Goal: Transaction & Acquisition: Purchase product/service

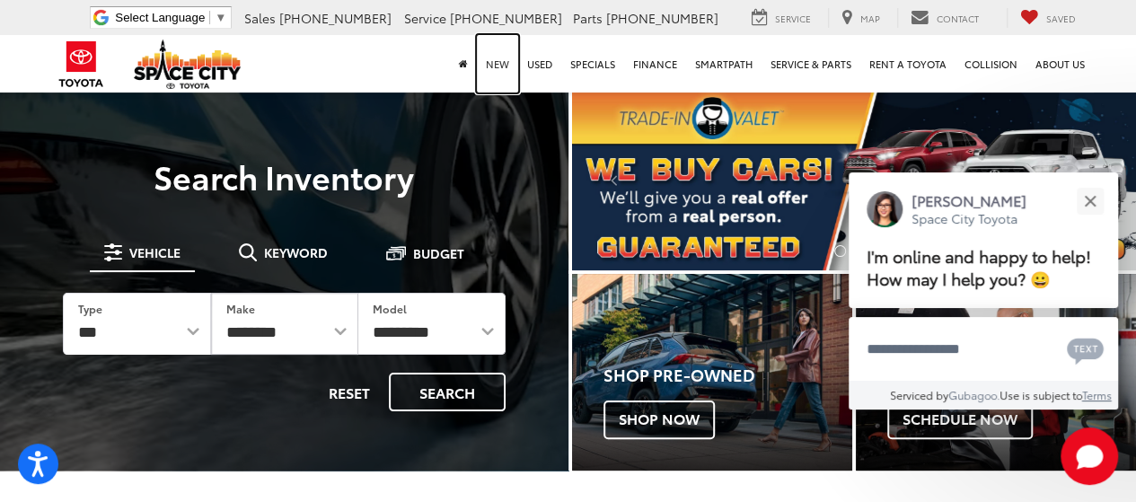
click at [505, 75] on link "New" at bounding box center [497, 63] width 41 height 57
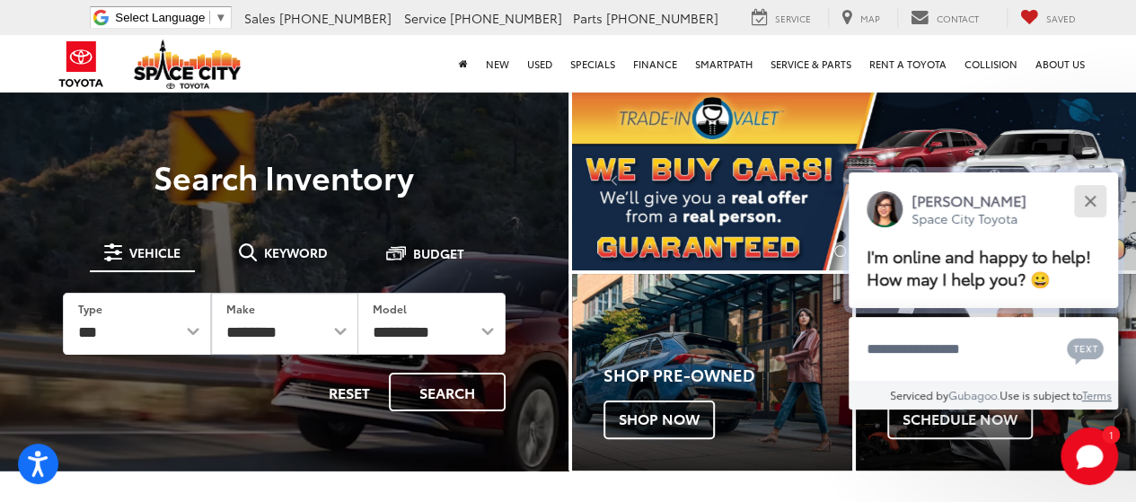
click at [1093, 210] on button "Close" at bounding box center [1089, 200] width 39 height 39
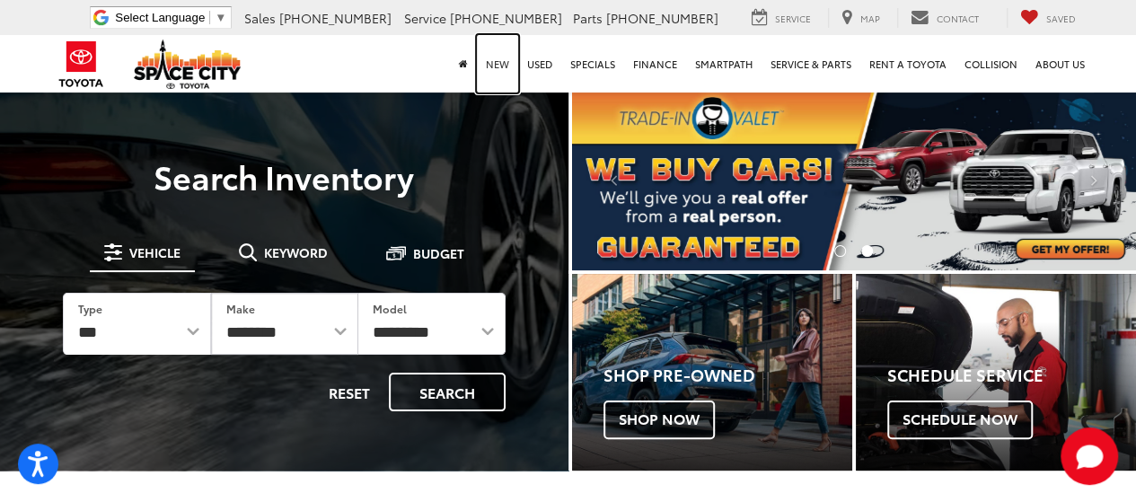
click at [507, 65] on link "New" at bounding box center [497, 63] width 41 height 57
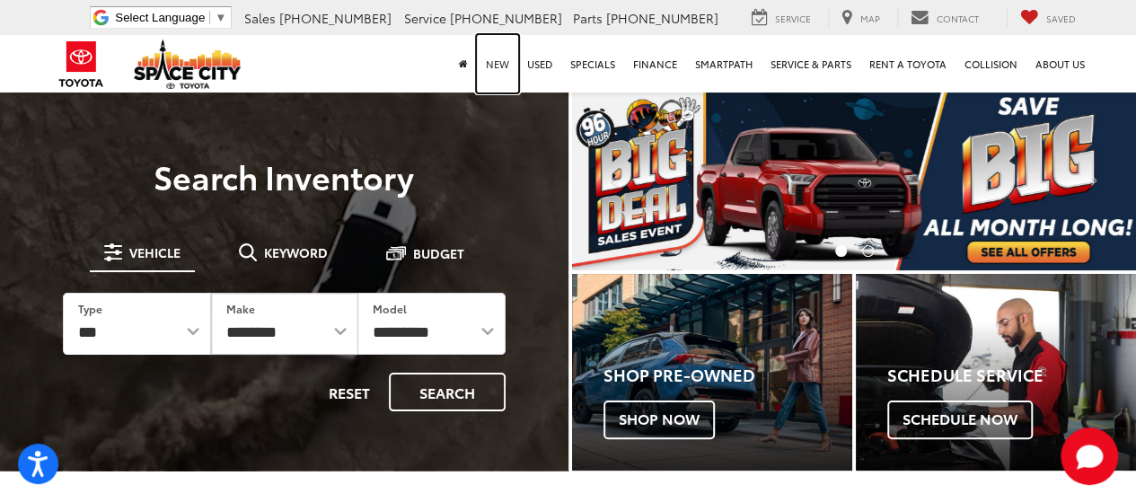
click at [496, 70] on link "New" at bounding box center [497, 63] width 41 height 57
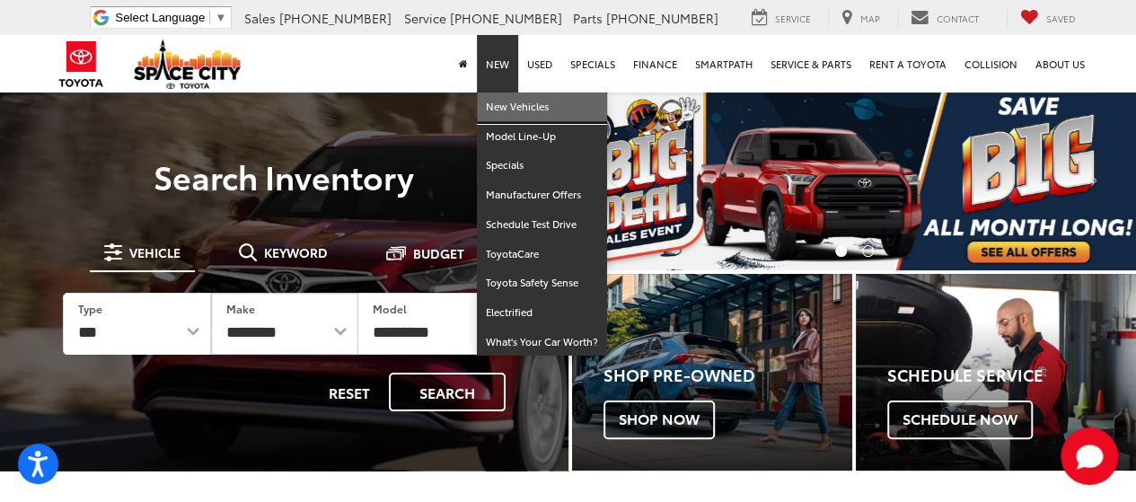
click at [540, 110] on link "New Vehicles" at bounding box center [542, 107] width 130 height 30
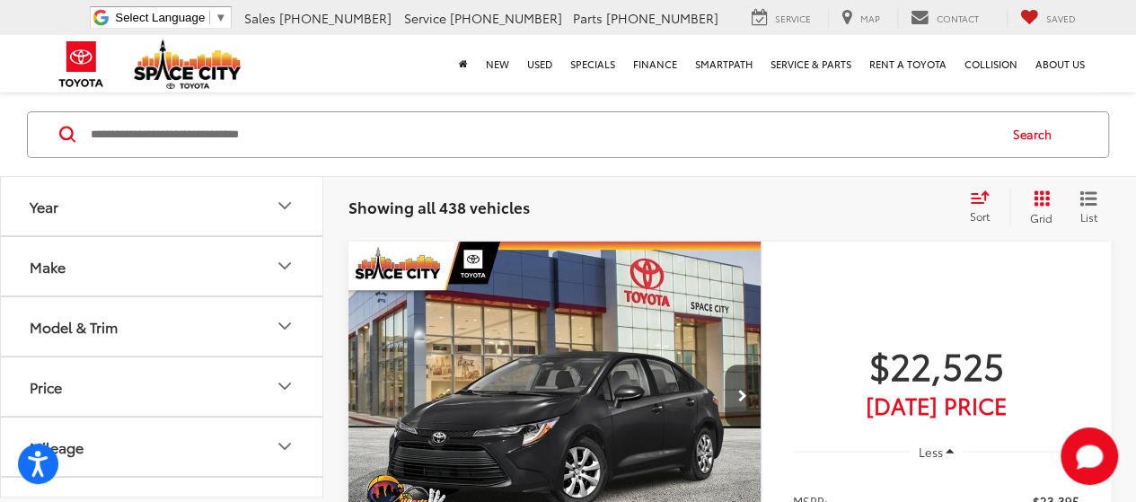
scroll to position [119, 0]
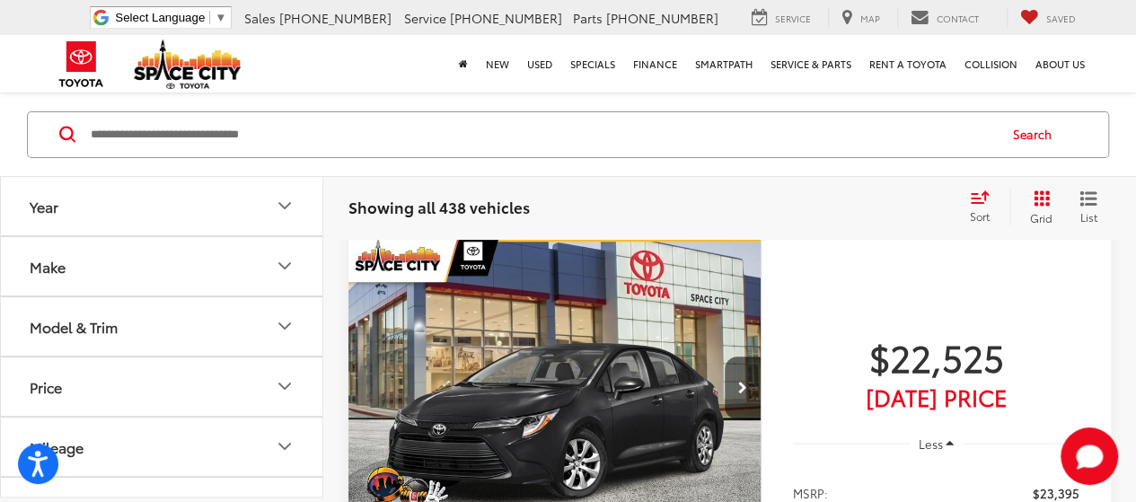
click at [107, 334] on div "Model & Trim" at bounding box center [74, 326] width 88 height 17
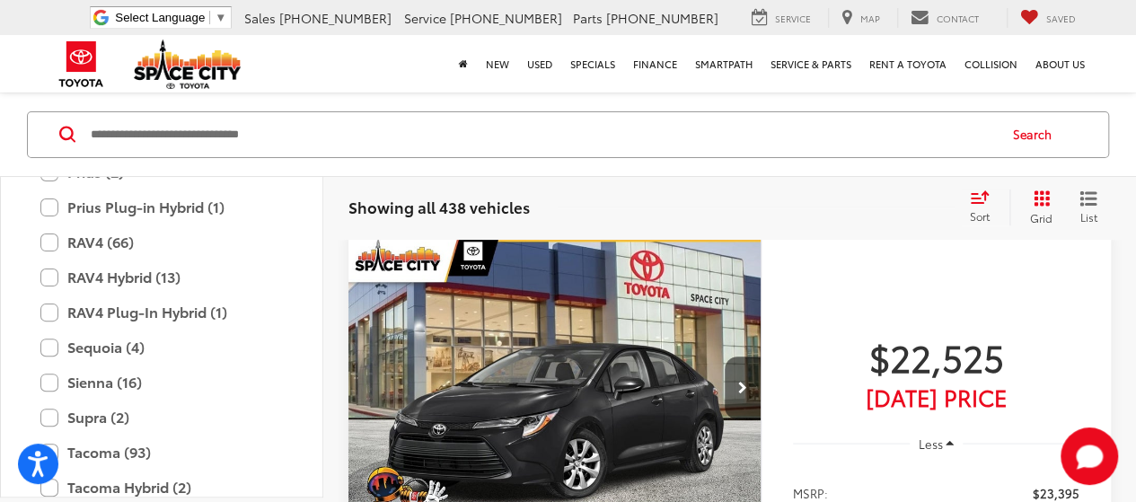
scroll to position [705, 0]
click at [57, 248] on label "RAV4 (66)" at bounding box center [161, 240] width 242 height 31
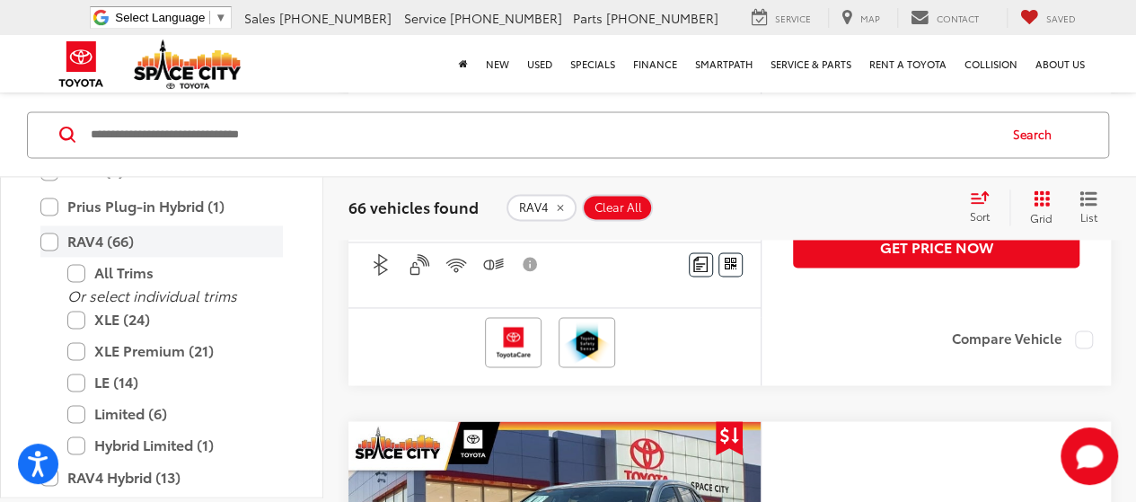
scroll to position [1226, 0]
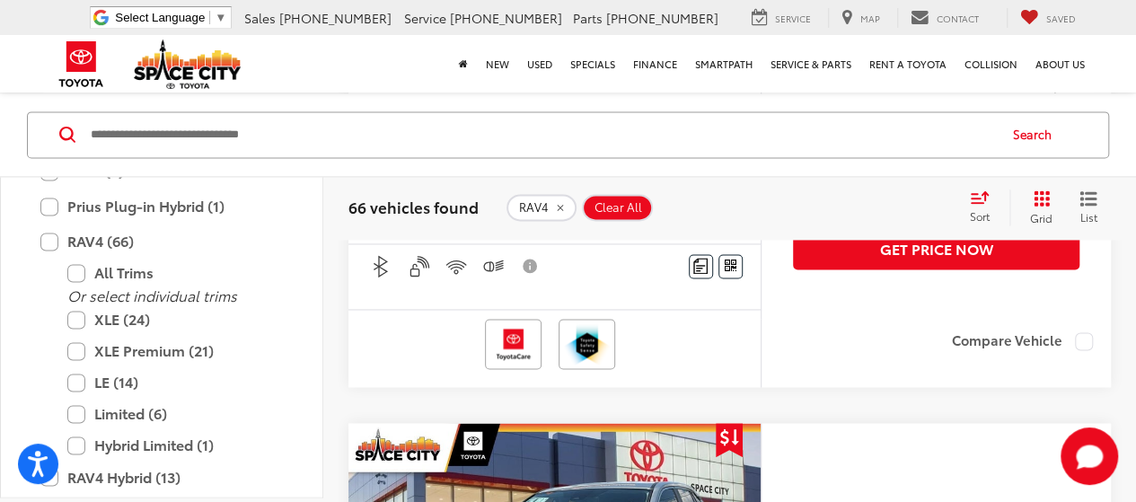
click at [979, 204] on div "Sort" at bounding box center [985, 207] width 48 height 36
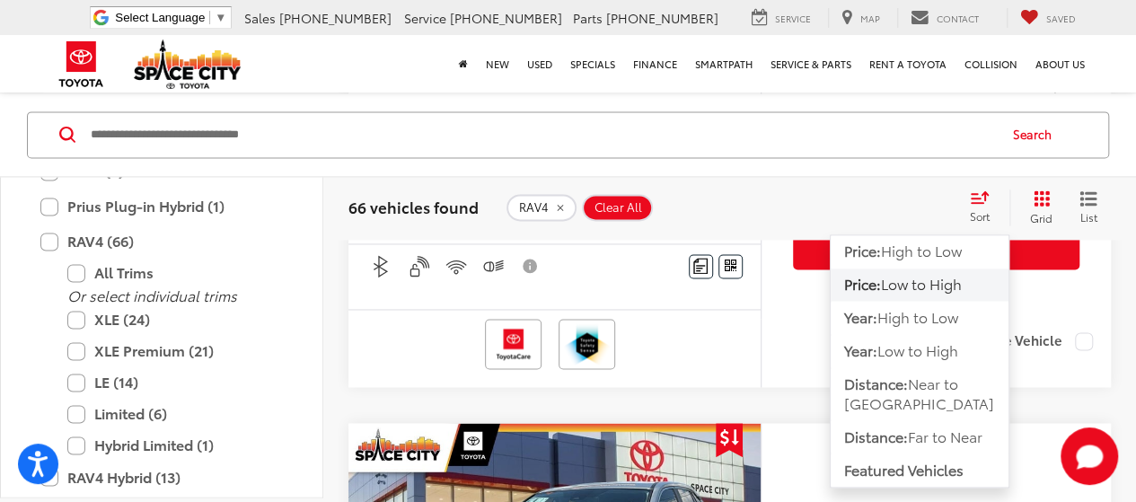
click at [959, 285] on span "Low to High" at bounding box center [921, 283] width 81 height 21
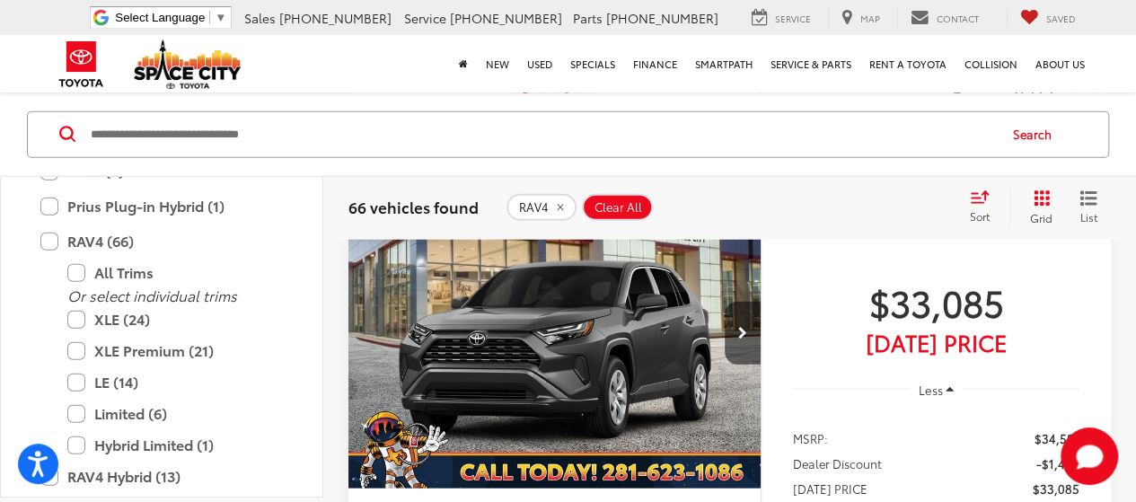
scroll to position [2128, 0]
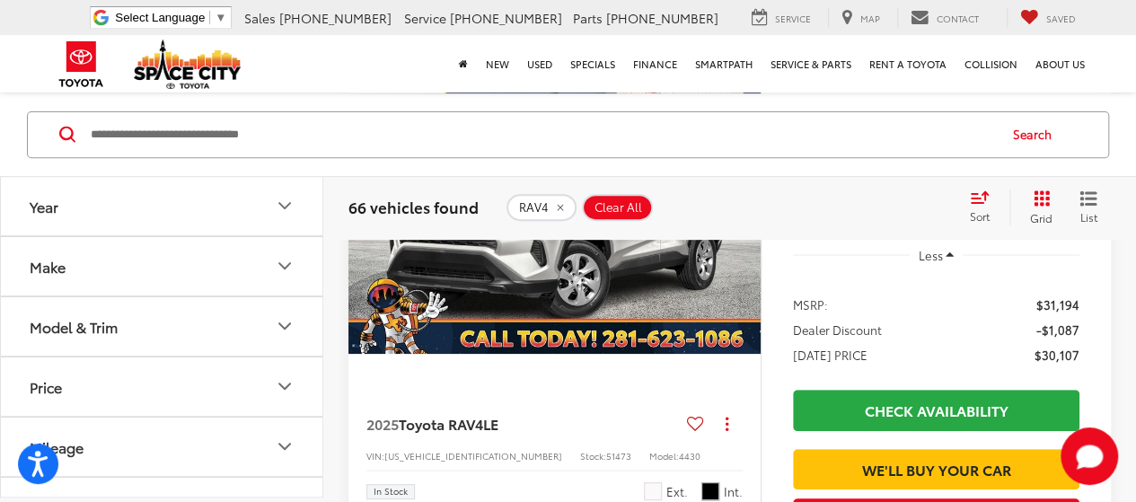
scroll to position [309, 0]
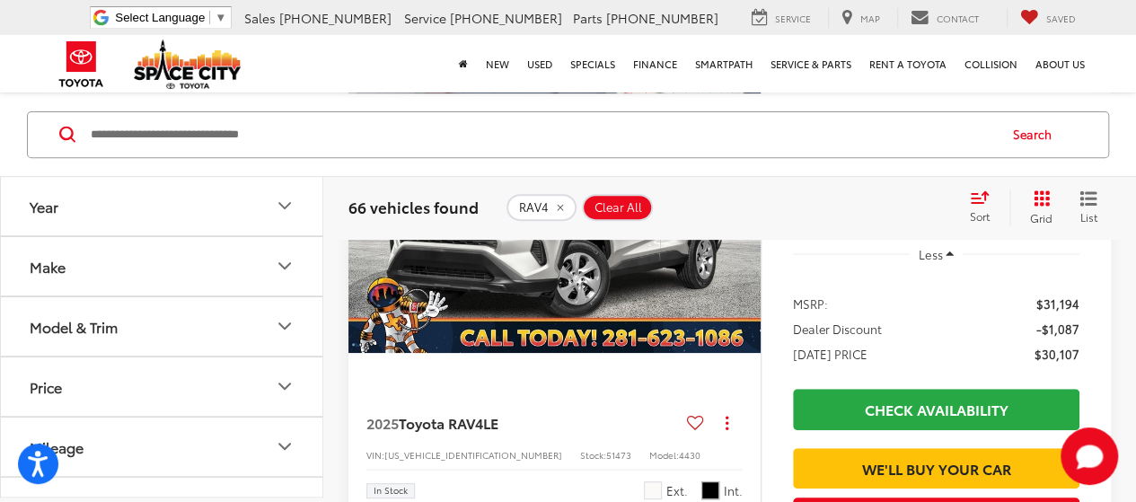
click at [326, 131] on input "Search by Make, Model, or Keyword" at bounding box center [542, 134] width 907 height 43
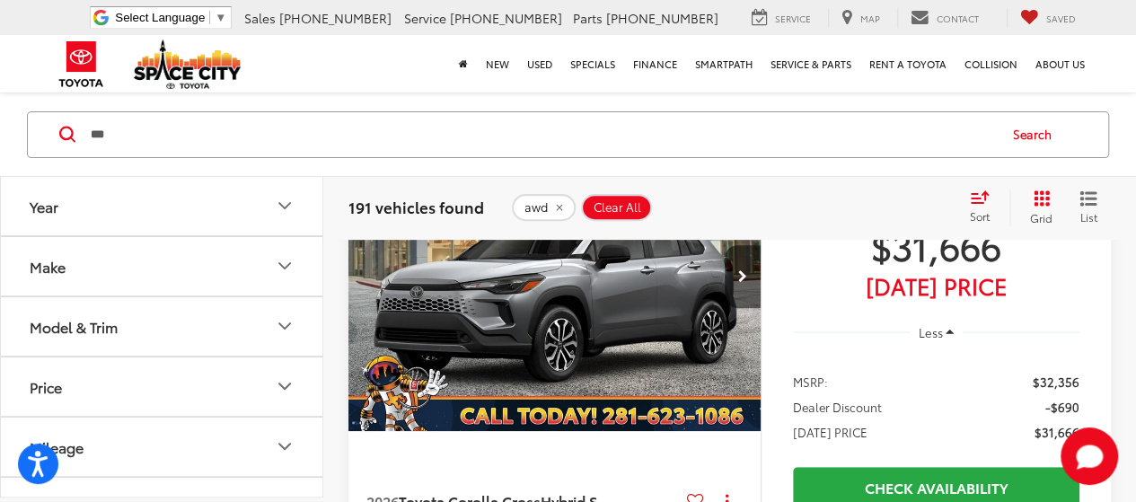
scroll to position [232, 0]
click at [689, 130] on input "***" at bounding box center [542, 134] width 907 height 43
type input "*"
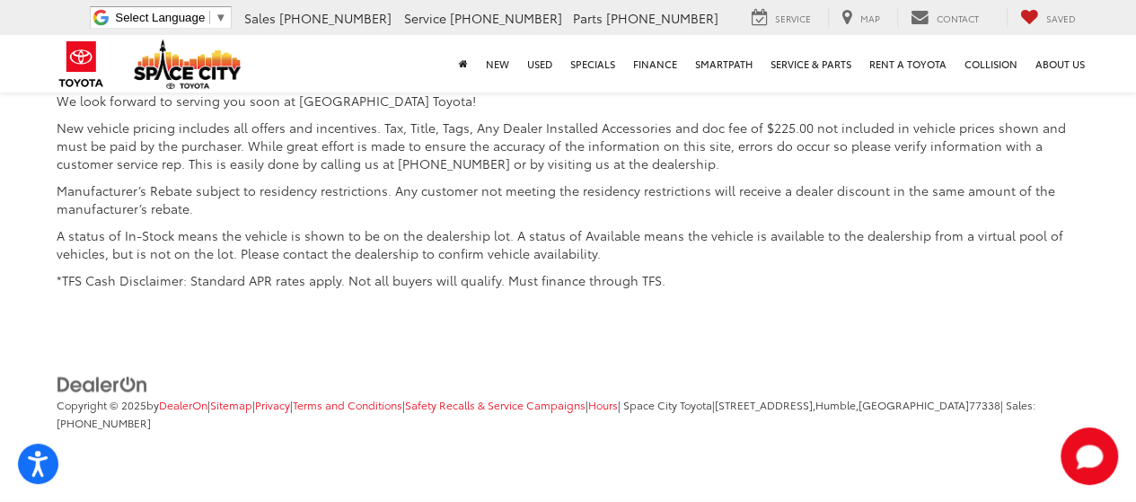
scroll to position [8666, 0]
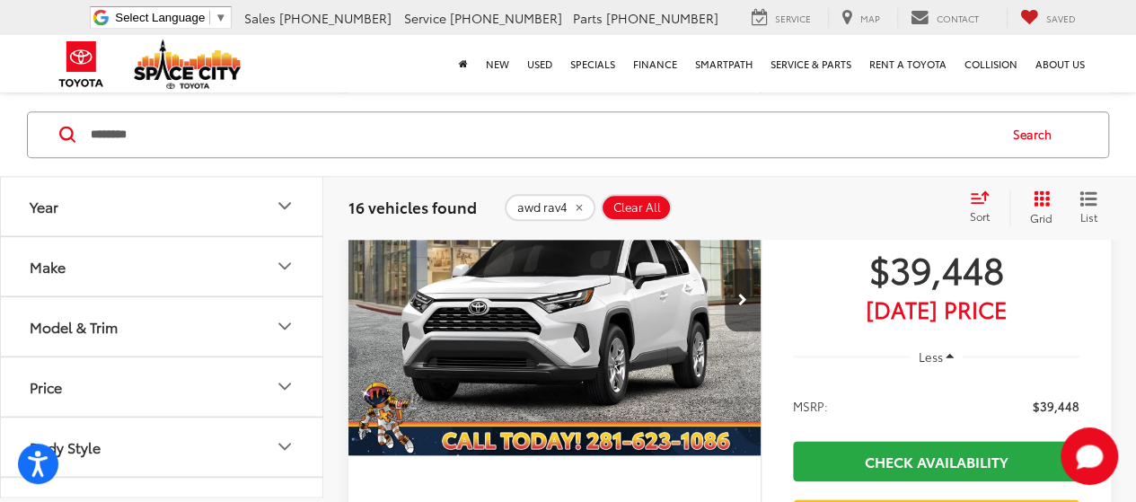
scroll to position [1124, 0]
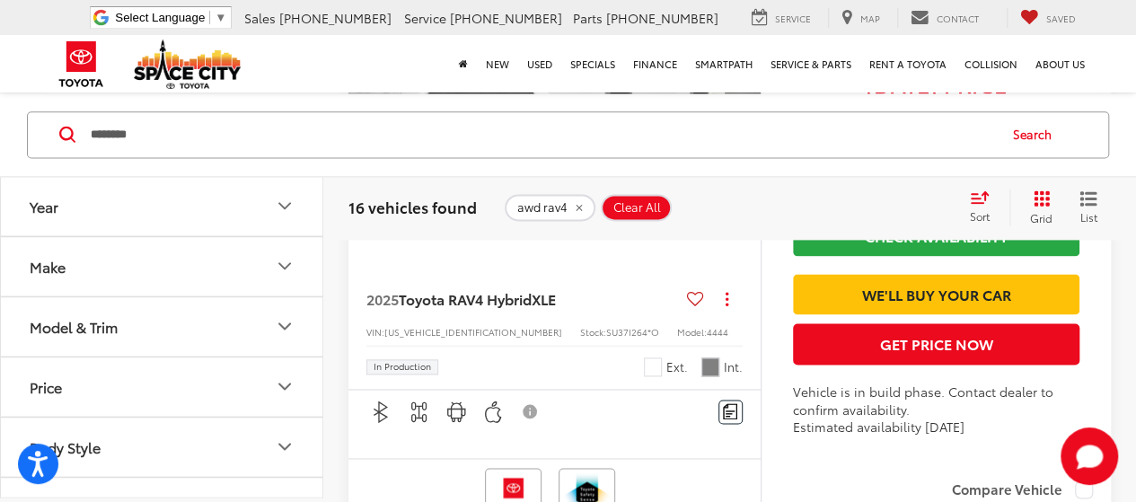
click at [164, 137] on input "********" at bounding box center [542, 134] width 907 height 43
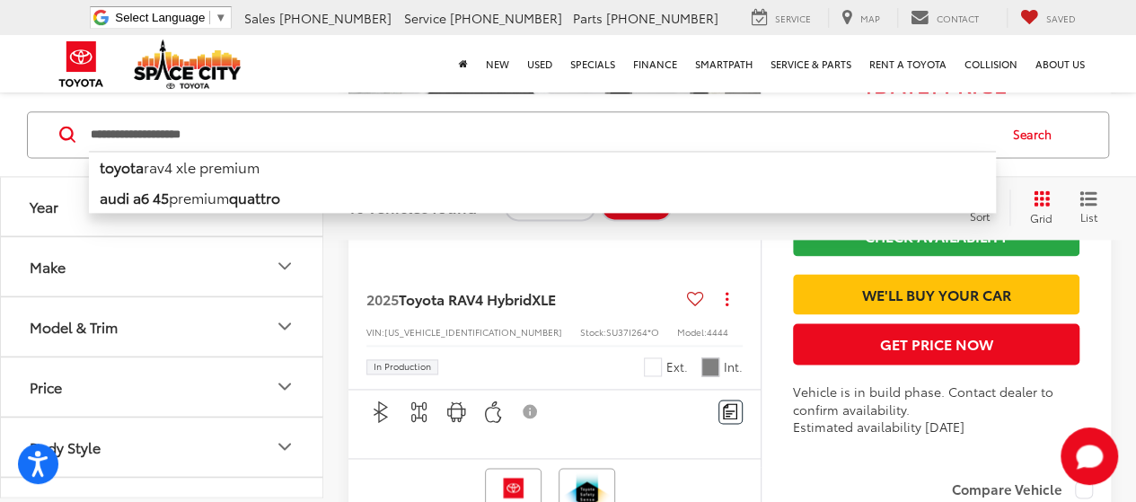
type input "**********"
